Goal: Transaction & Acquisition: Purchase product/service

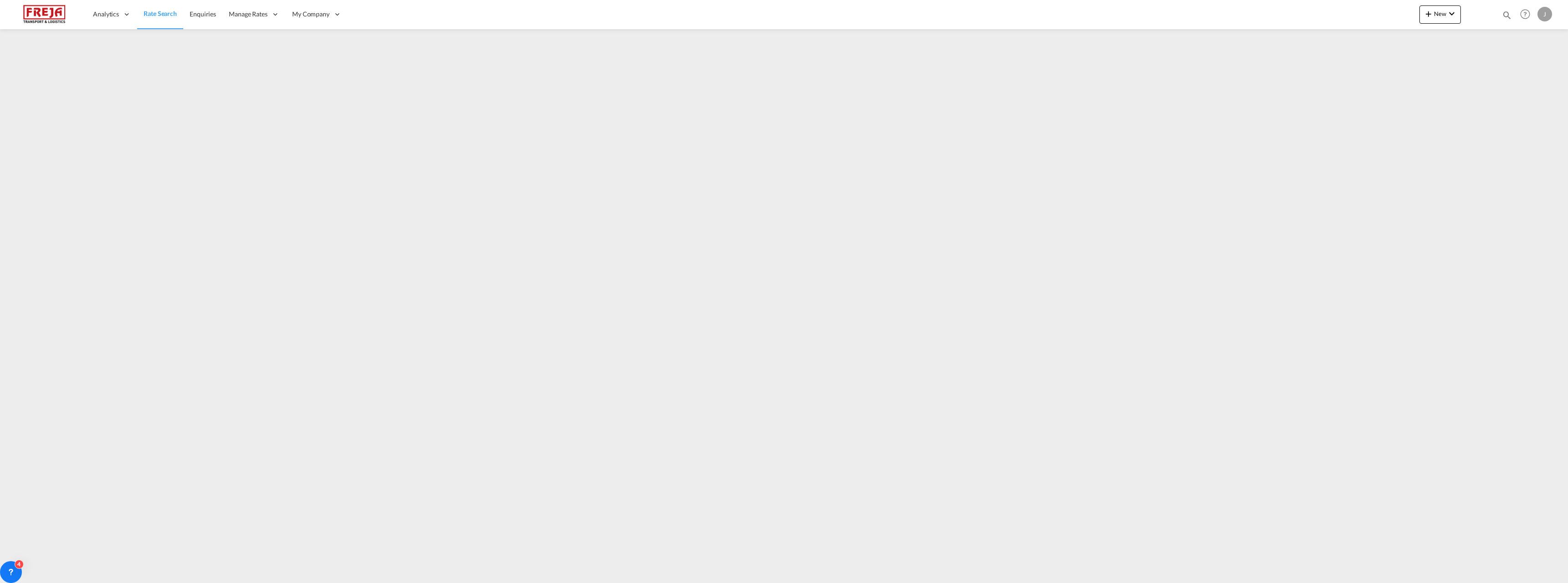
click at [155, 8] on link "Rate Search" at bounding box center [160, 14] width 46 height 30
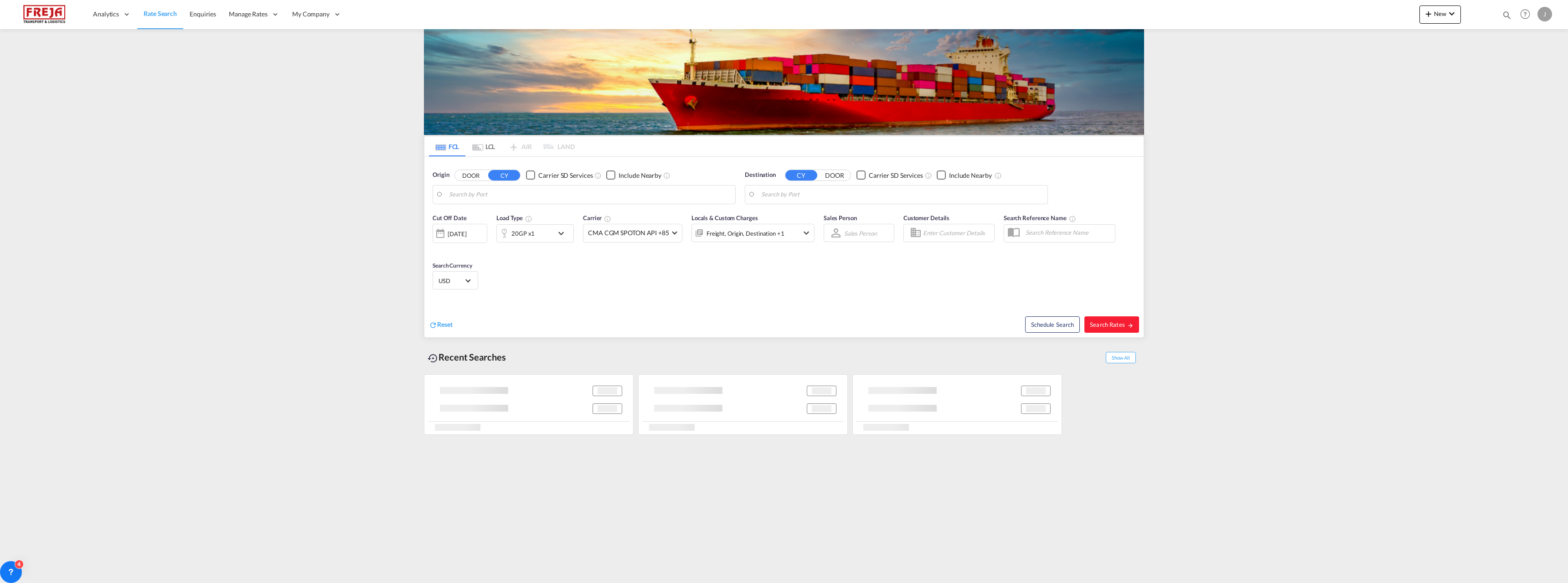
click at [483, 146] on md-tab-item "LCL" at bounding box center [483, 146] width 36 height 20
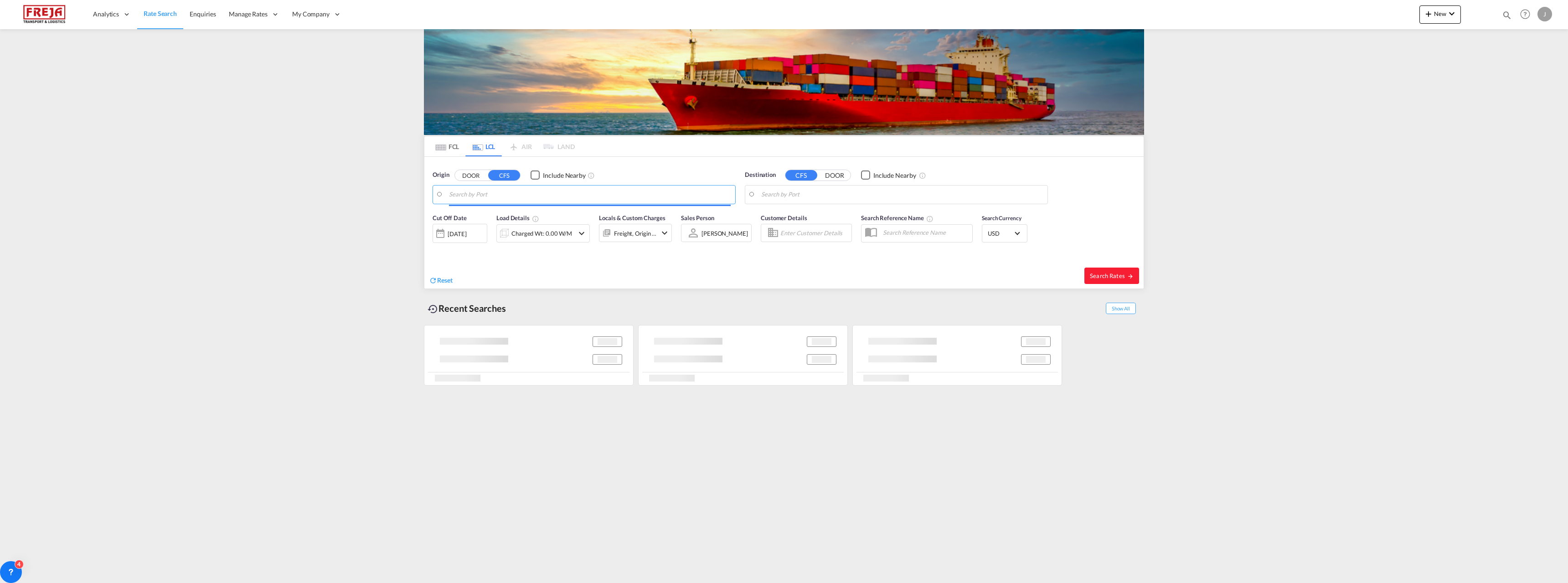
click at [476, 196] on input "Search by Port" at bounding box center [590, 194] width 282 height 14
click at [486, 217] on div "[GEOGRAPHIC_DATA] ( [GEOGRAPHIC_DATA] ) [GEOGRAPHIC_DATA] FIHEL" at bounding box center [519, 222] width 173 height 33
type input "[GEOGRAPHIC_DATA] ([GEOGRAPHIC_DATA]), [GEOGRAPHIC_DATA]"
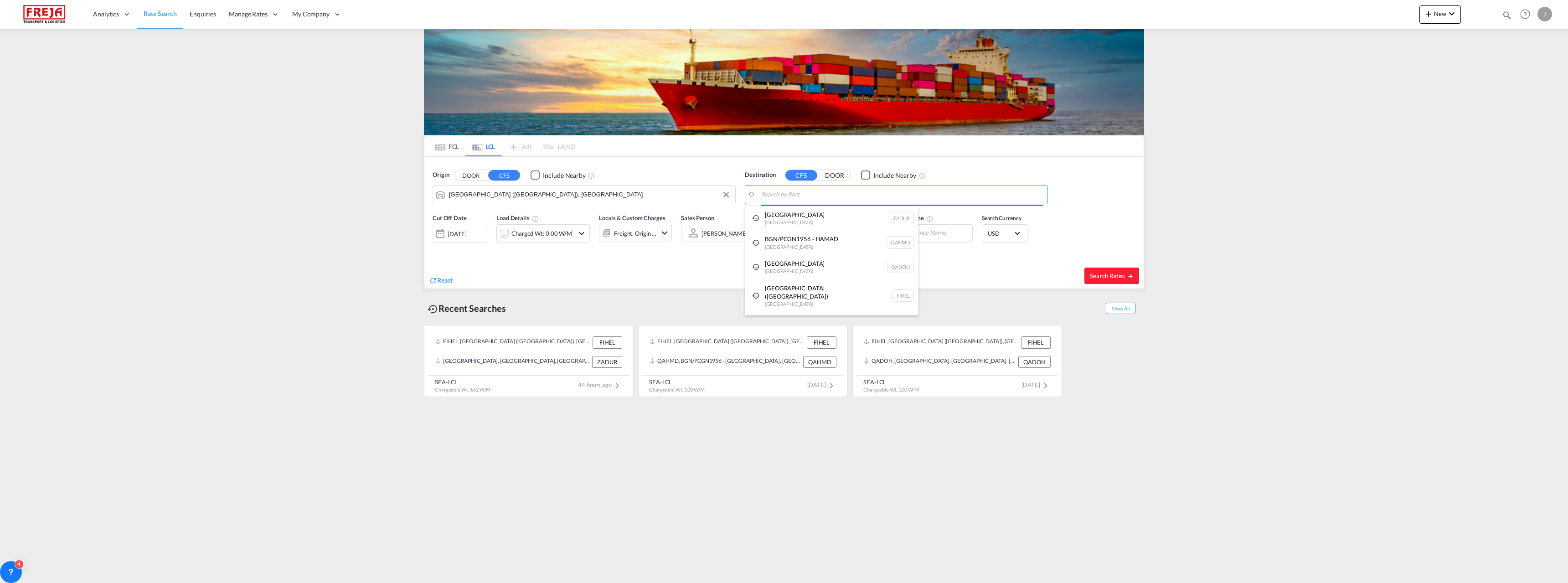
click at [807, 195] on body "Analytics Reports Dashboard Rate Search Enquiries Manage Rates Contract Rates" at bounding box center [784, 291] width 1568 height 583
click at [798, 214] on div "Reykjavik [GEOGRAPHIC_DATA] [GEOGRAPHIC_DATA]" at bounding box center [832, 220] width 173 height 27
type input "[GEOGRAPHIC_DATA], [GEOGRAPHIC_DATA]"
click at [557, 238] on div "Charged Wt: 0.00 W/M" at bounding box center [541, 234] width 61 height 13
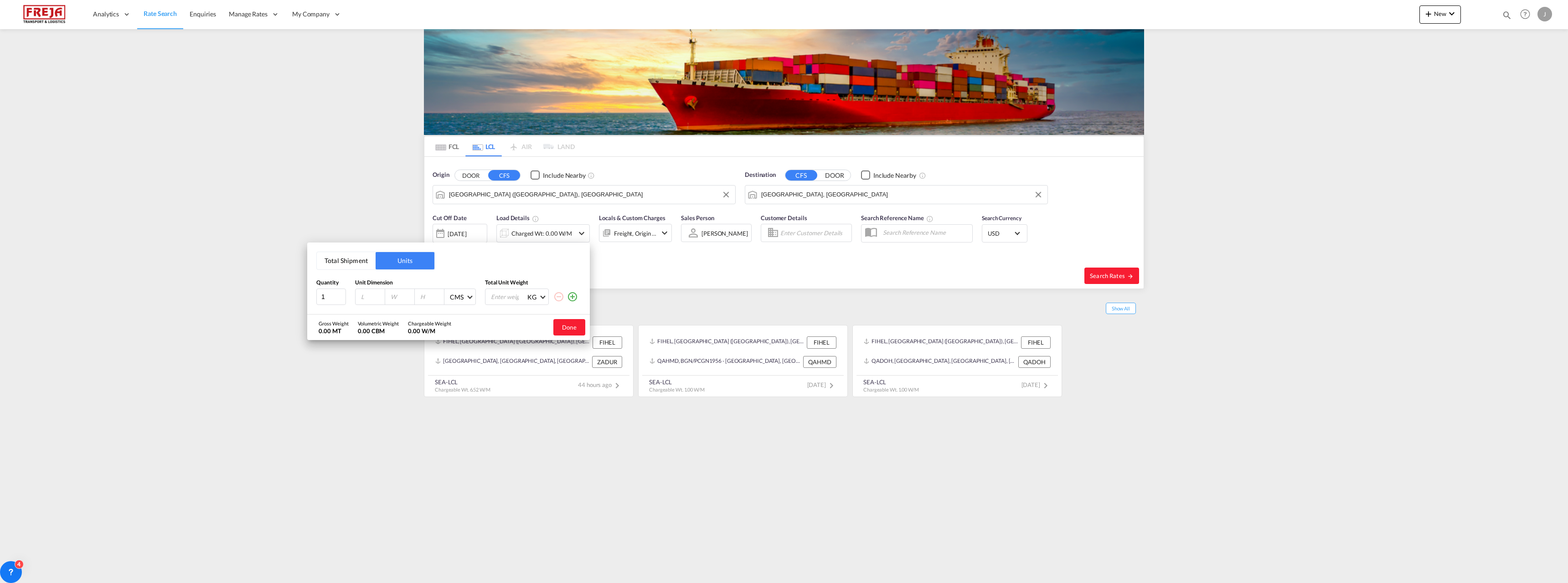
click at [373, 296] on input "number" at bounding box center [372, 297] width 24 height 8
type input "280"
type input "80"
type input "90"
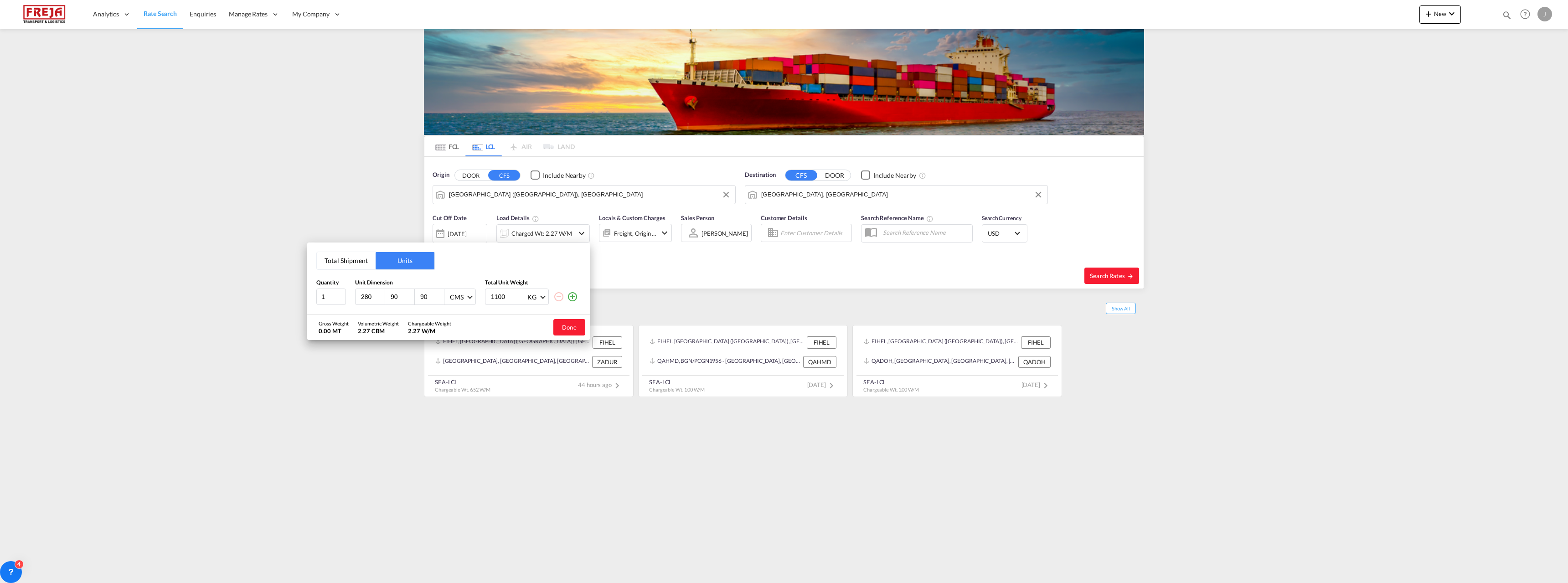
type input "1100"
drag, startPoint x: 364, startPoint y: 301, endPoint x: 531, endPoint y: 327, distance: 169.0
click at [572, 328] on button "Done" at bounding box center [569, 327] width 32 height 16
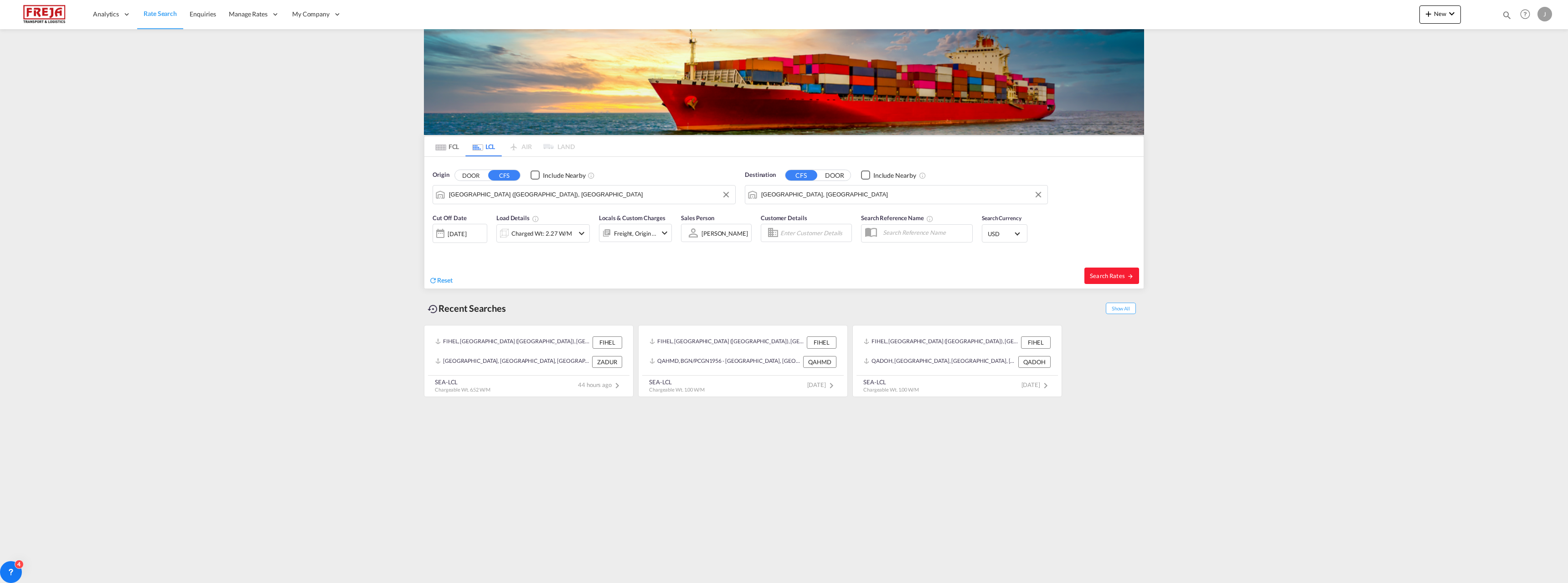
click at [1018, 232] on span "Select Currency: $ USDUnited States Dollar" at bounding box center [1017, 233] width 5 height 5
click at [1018, 232] on input "search" at bounding box center [1055, 229] width 133 height 8
type input "eur"
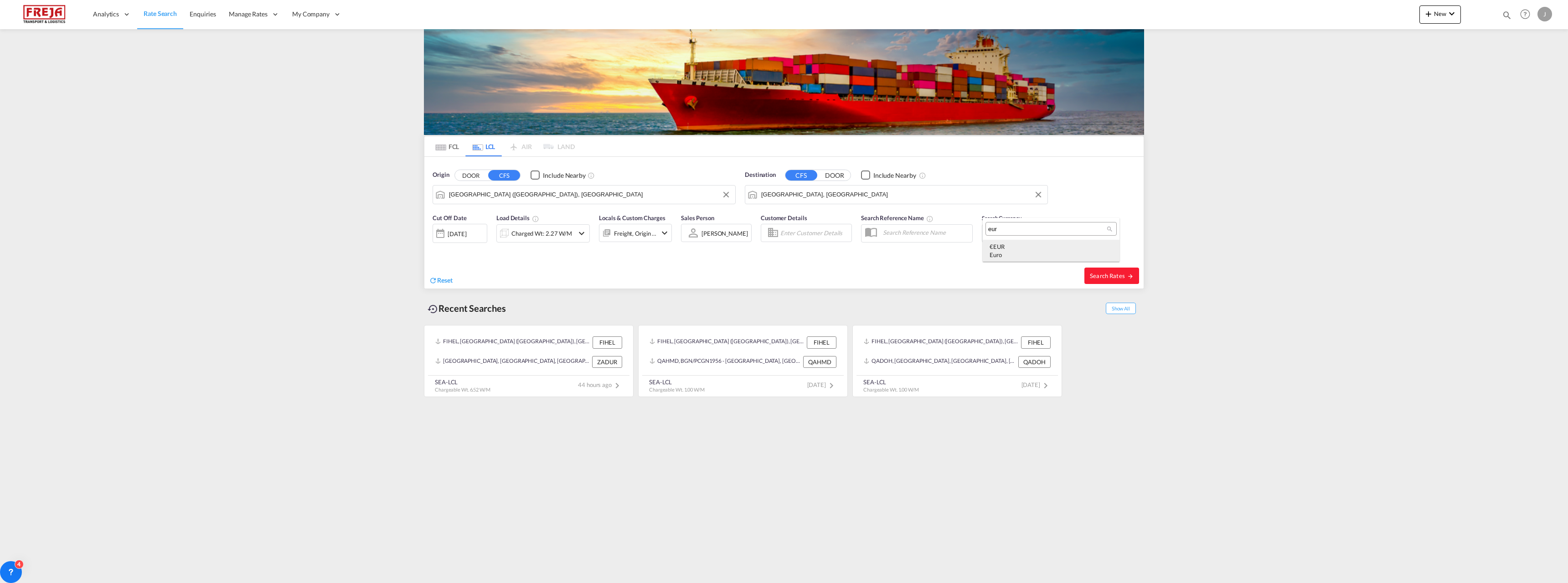
click at [1015, 252] on div "Euro" at bounding box center [1051, 255] width 123 height 8
click at [1107, 273] on span "Search Rates" at bounding box center [1112, 275] width 44 height 7
type input "FIHEL to [GEOGRAPHIC_DATA] / [DATE]"
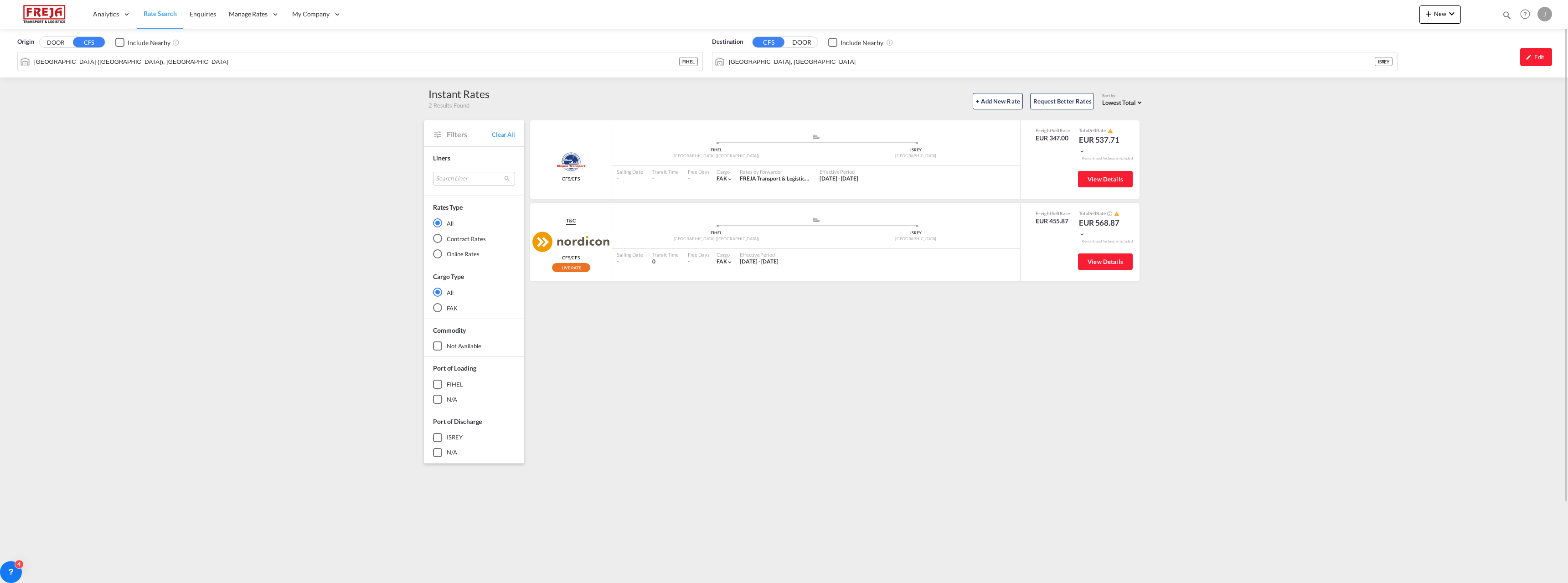
click at [159, 14] on span "Rate Search" at bounding box center [159, 14] width 33 height 8
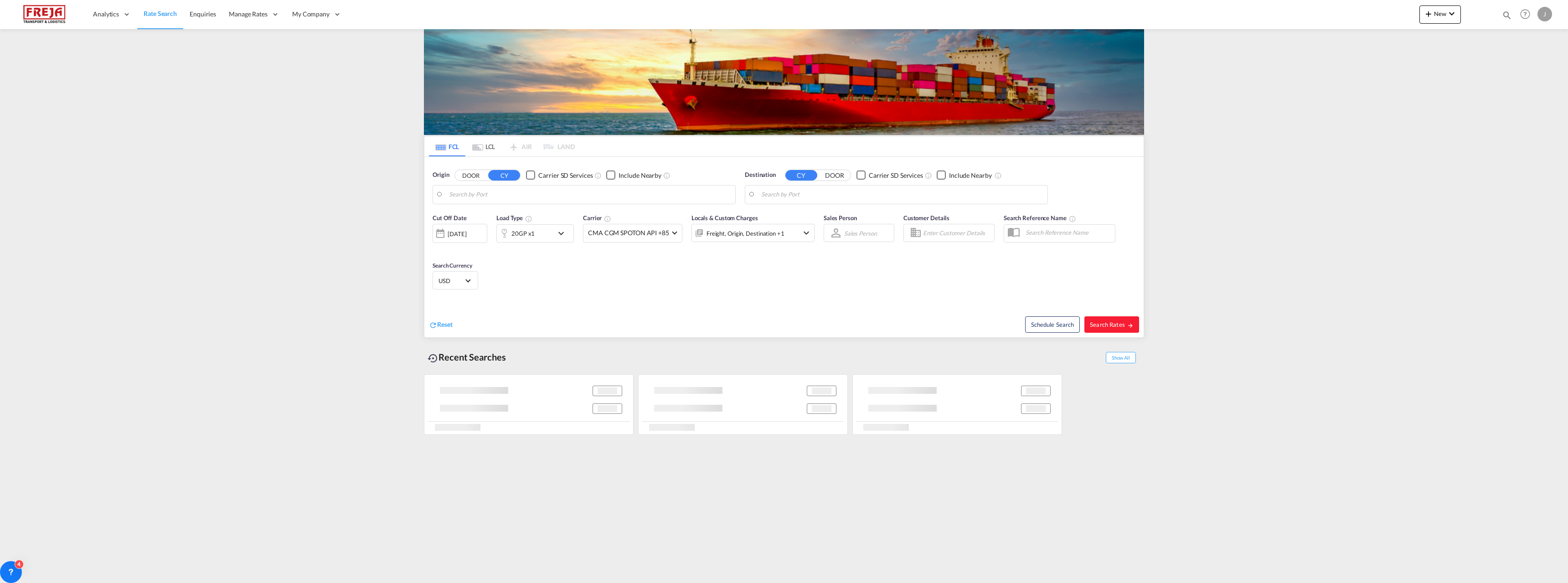
type input "[GEOGRAPHIC_DATA], IDSUB"
type input "[GEOGRAPHIC_DATA] ([GEOGRAPHIC_DATA]), [GEOGRAPHIC_DATA]"
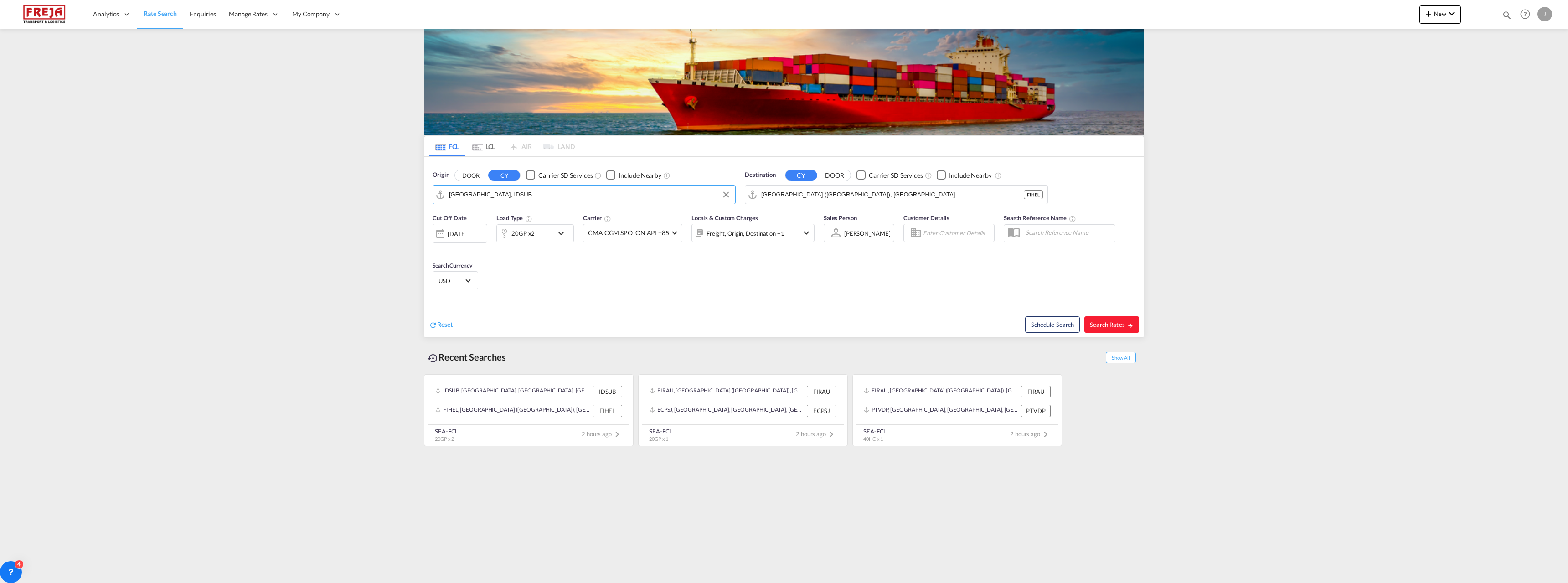
click at [479, 195] on input "[GEOGRAPHIC_DATA], IDSUB" at bounding box center [590, 194] width 282 height 14
click at [465, 221] on div "Raumo ( [GEOGRAPHIC_DATA] ) [GEOGRAPHIC_DATA] FIRAU" at bounding box center [519, 220] width 173 height 27
type input "Raumo (Rauma), [GEOGRAPHIC_DATA]"
click at [842, 193] on input "[GEOGRAPHIC_DATA] ([GEOGRAPHIC_DATA]), [GEOGRAPHIC_DATA]" at bounding box center [902, 194] width 282 height 14
click at [812, 213] on div "Port Klan g ([GEOGRAPHIC_DATA]) [GEOGRAPHIC_DATA] MYPKG" at bounding box center [832, 220] width 173 height 27
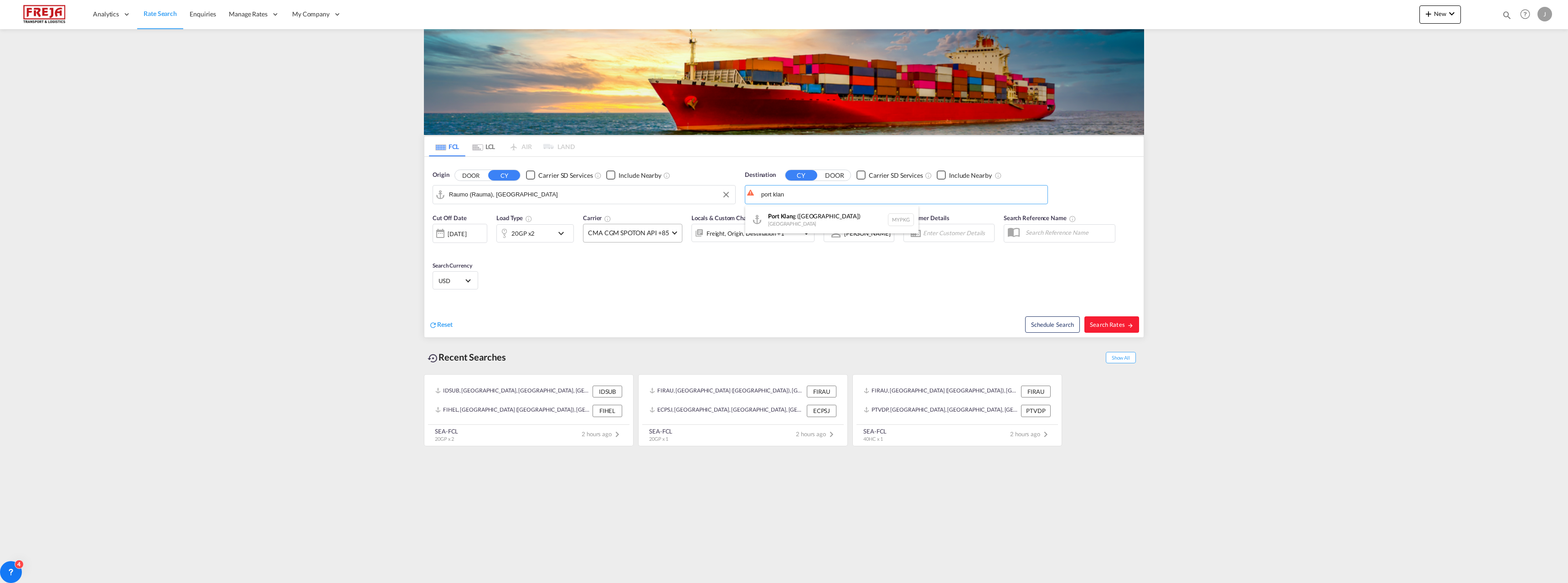
type input "[GEOGRAPHIC_DATA] ([GEOGRAPHIC_DATA]), MYPKG"
click at [541, 232] on div "20GP x2" at bounding box center [525, 233] width 57 height 19
click at [479, 274] on md-select-value "20GP" at bounding box center [464, 272] width 36 height 15
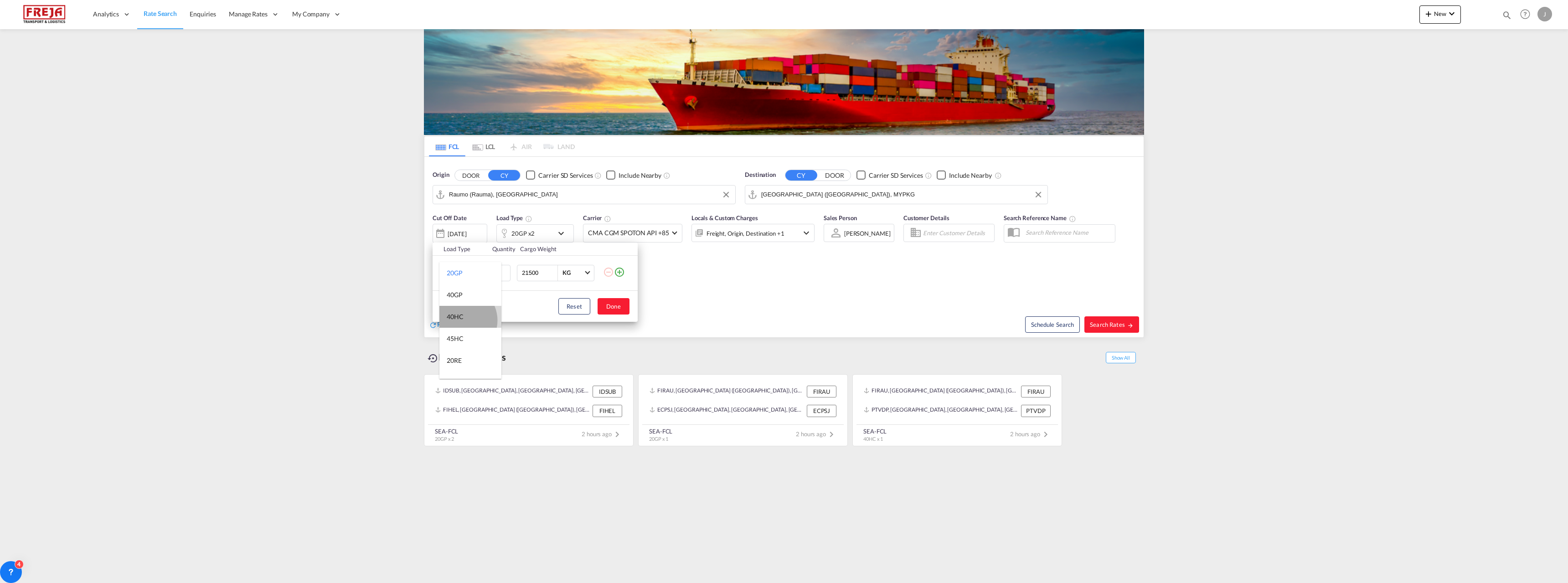
click at [460, 320] on div "40HC" at bounding box center [455, 316] width 17 height 9
click at [536, 276] on input "21500" at bounding box center [539, 272] width 36 height 15
click at [485, 276] on td "40HC" at bounding box center [460, 272] width 54 height 35
click at [490, 275] on input "2" at bounding box center [499, 272] width 23 height 16
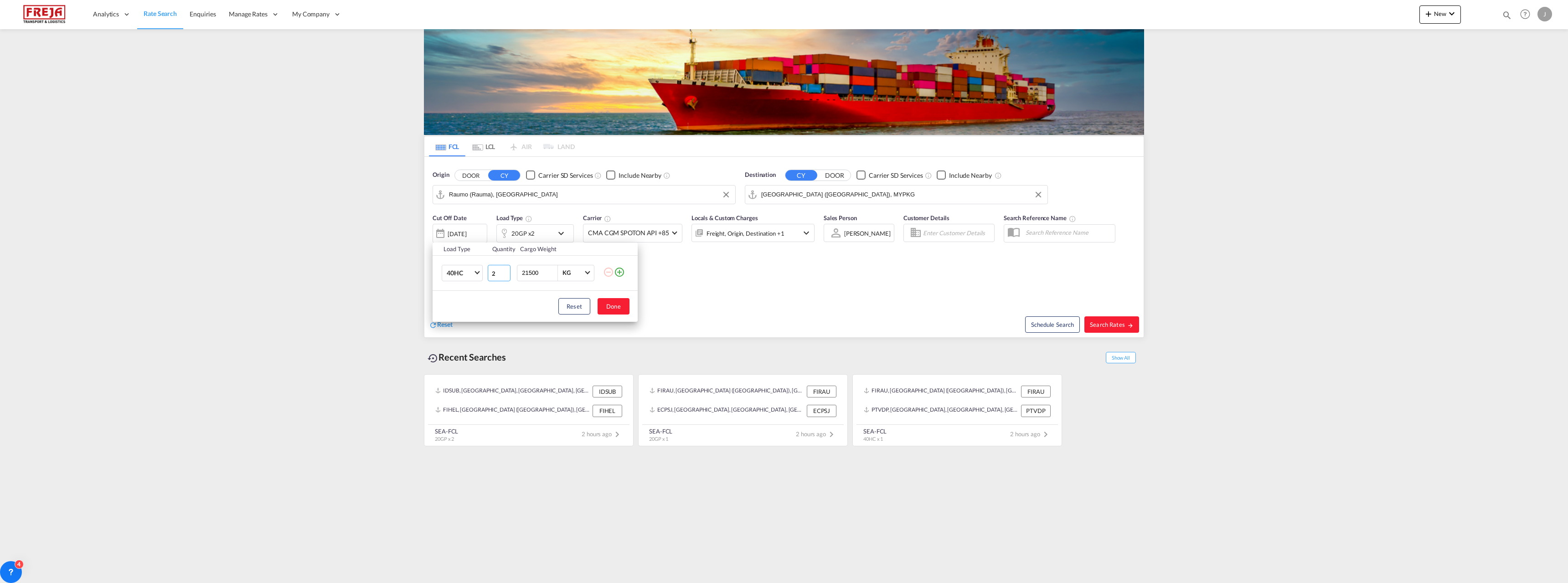
click at [490, 275] on input "2" at bounding box center [499, 272] width 23 height 16
type input "1"
type input "11000"
click at [610, 307] on button "Done" at bounding box center [613, 306] width 32 height 16
click at [1109, 322] on span "Search Rates" at bounding box center [1112, 324] width 44 height 7
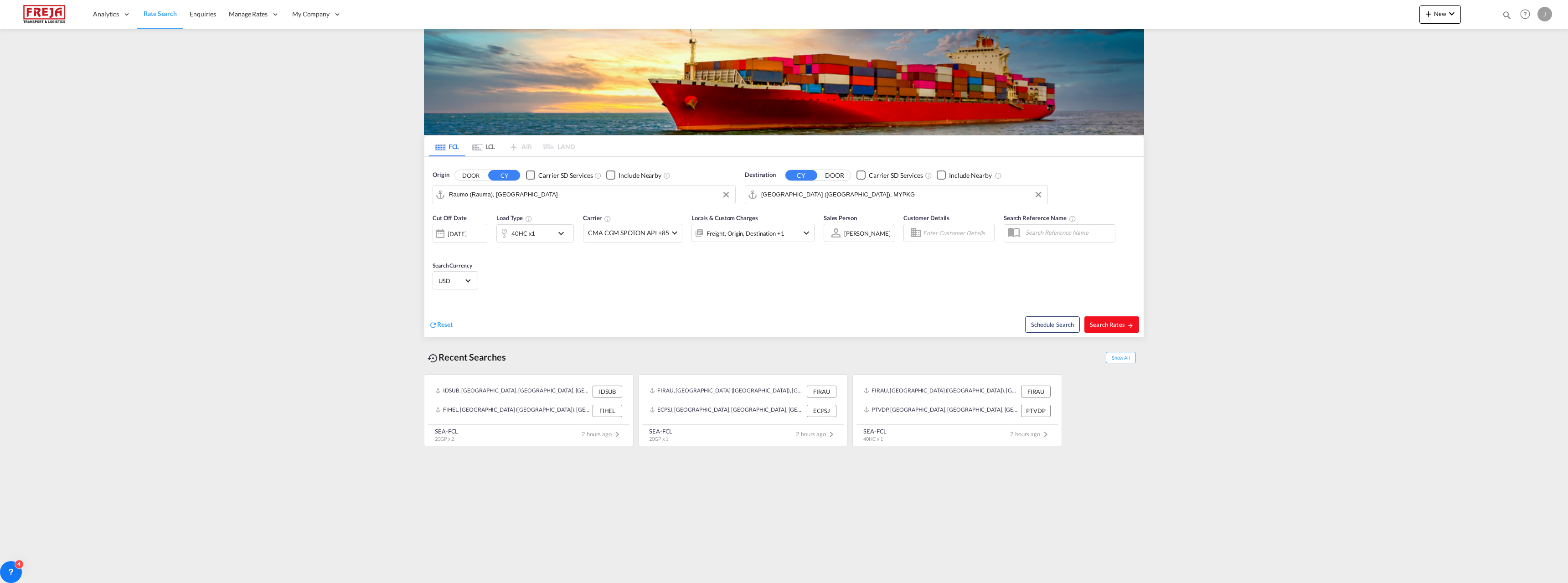
type input "FIRAU to MYPKG / [DATE]"
